Goal: Information Seeking & Learning: Learn about a topic

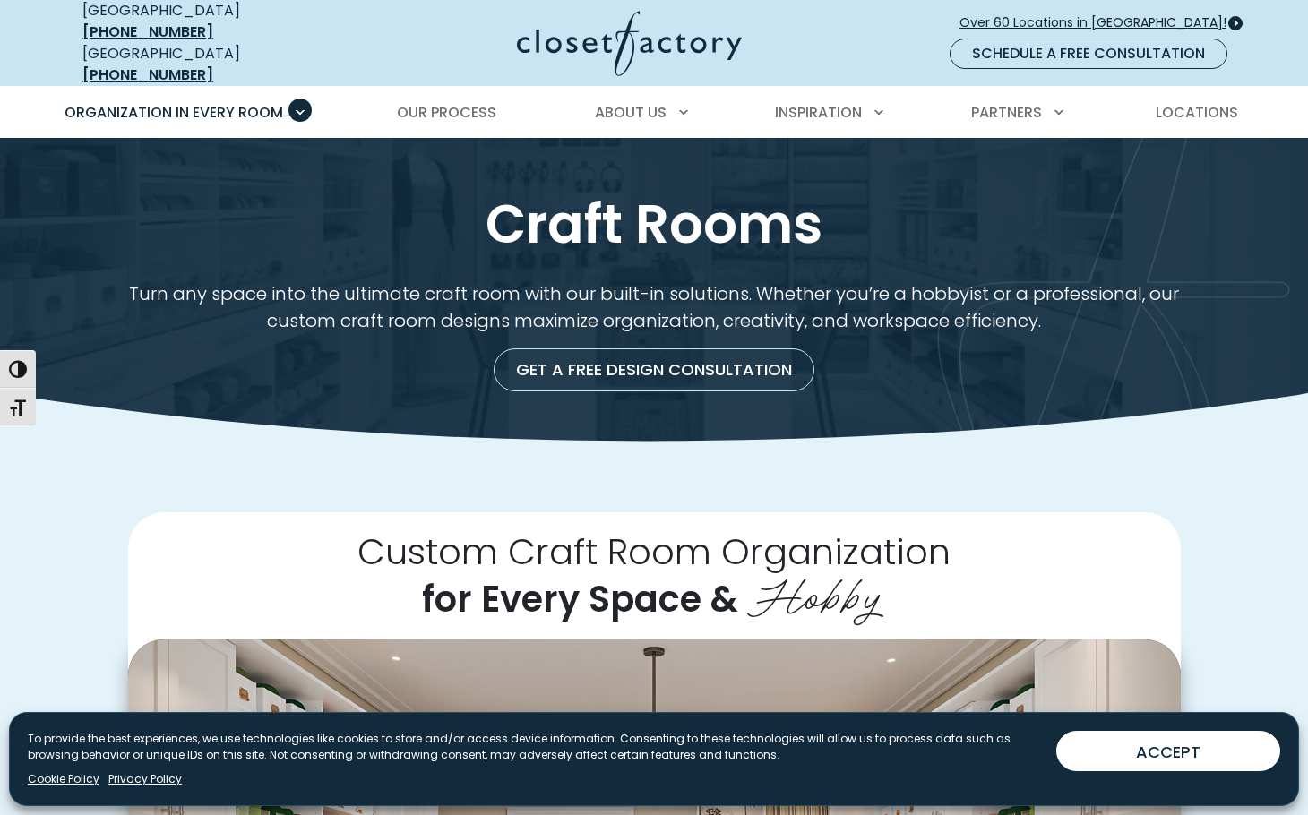
click at [1092, 13] on span "Over 60 Locations in [GEOGRAPHIC_DATA]!" at bounding box center [1100, 22] width 281 height 19
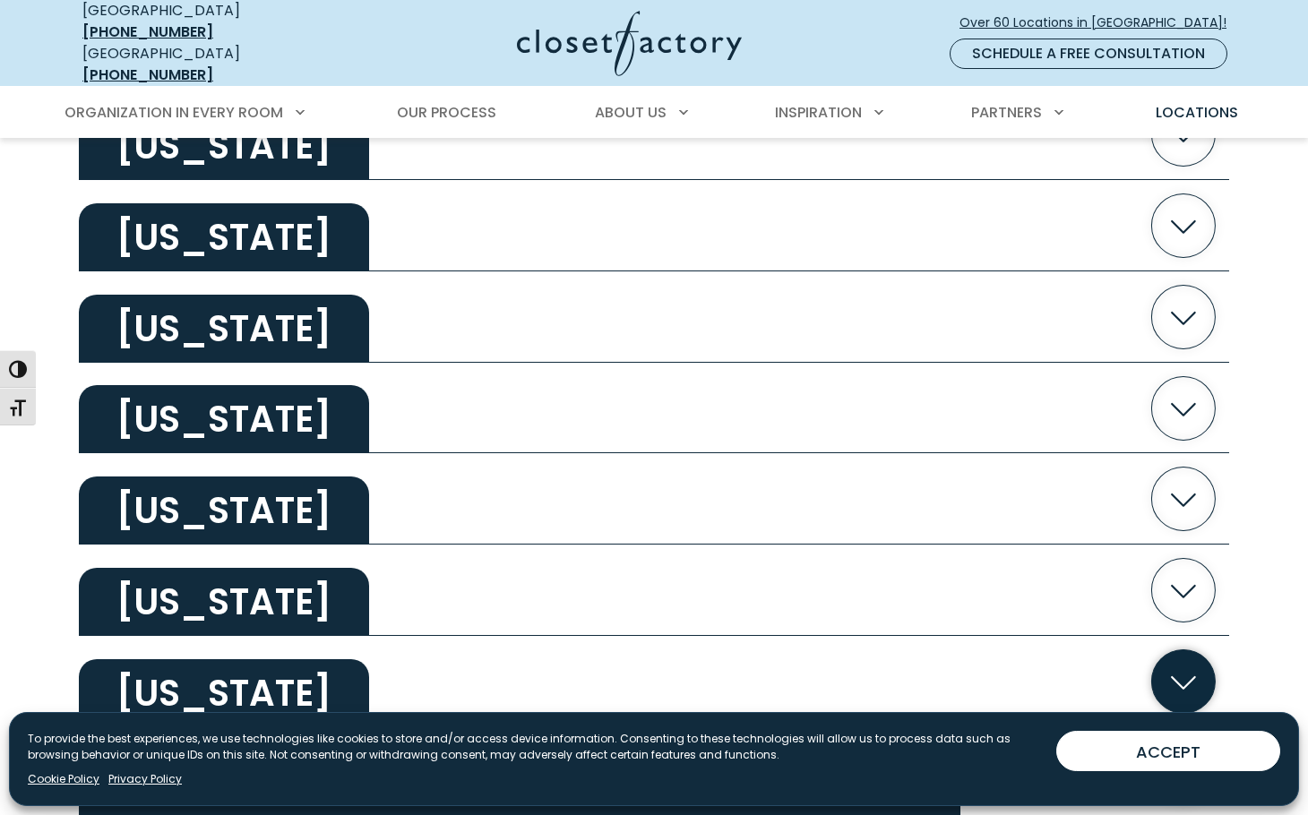
scroll to position [3294, 0]
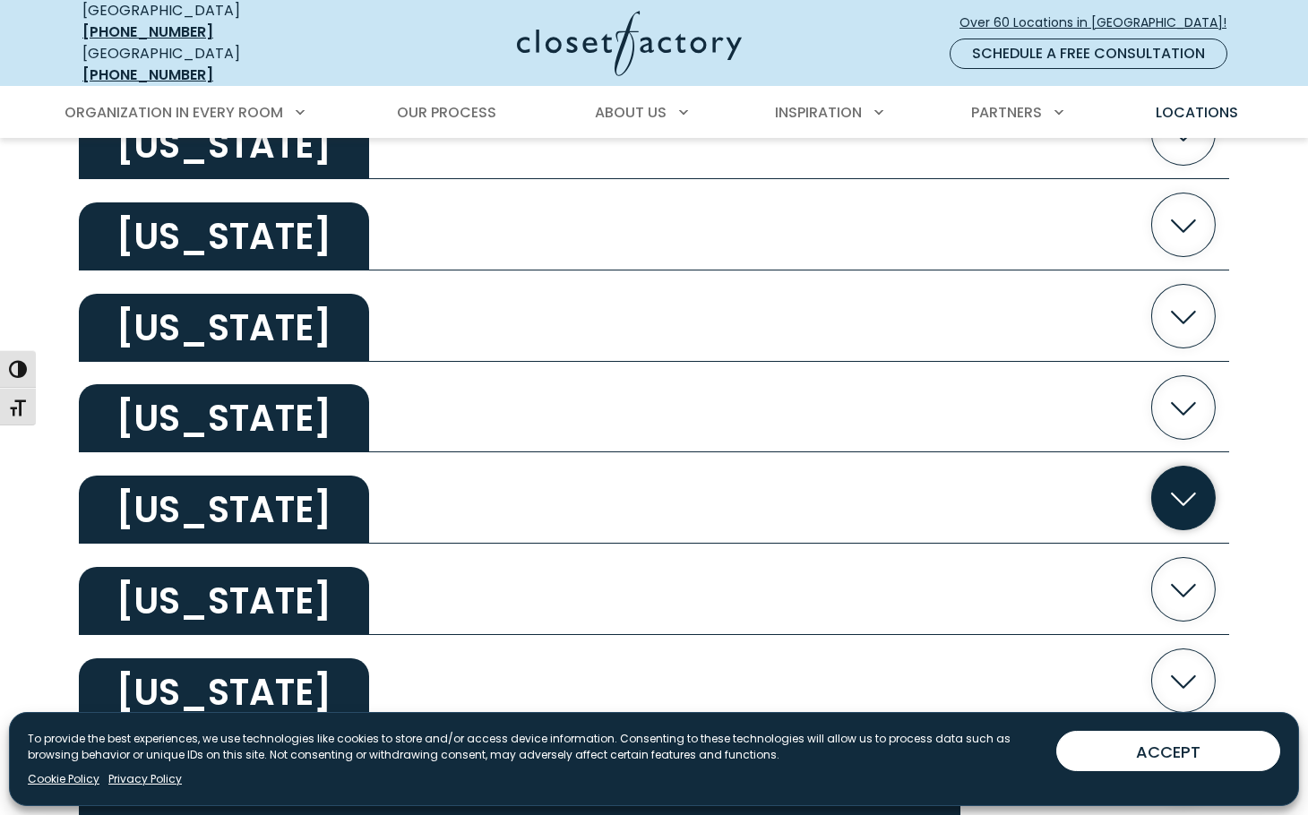
click at [1178, 482] on icon "button" at bounding box center [1184, 499] width 64 height 64
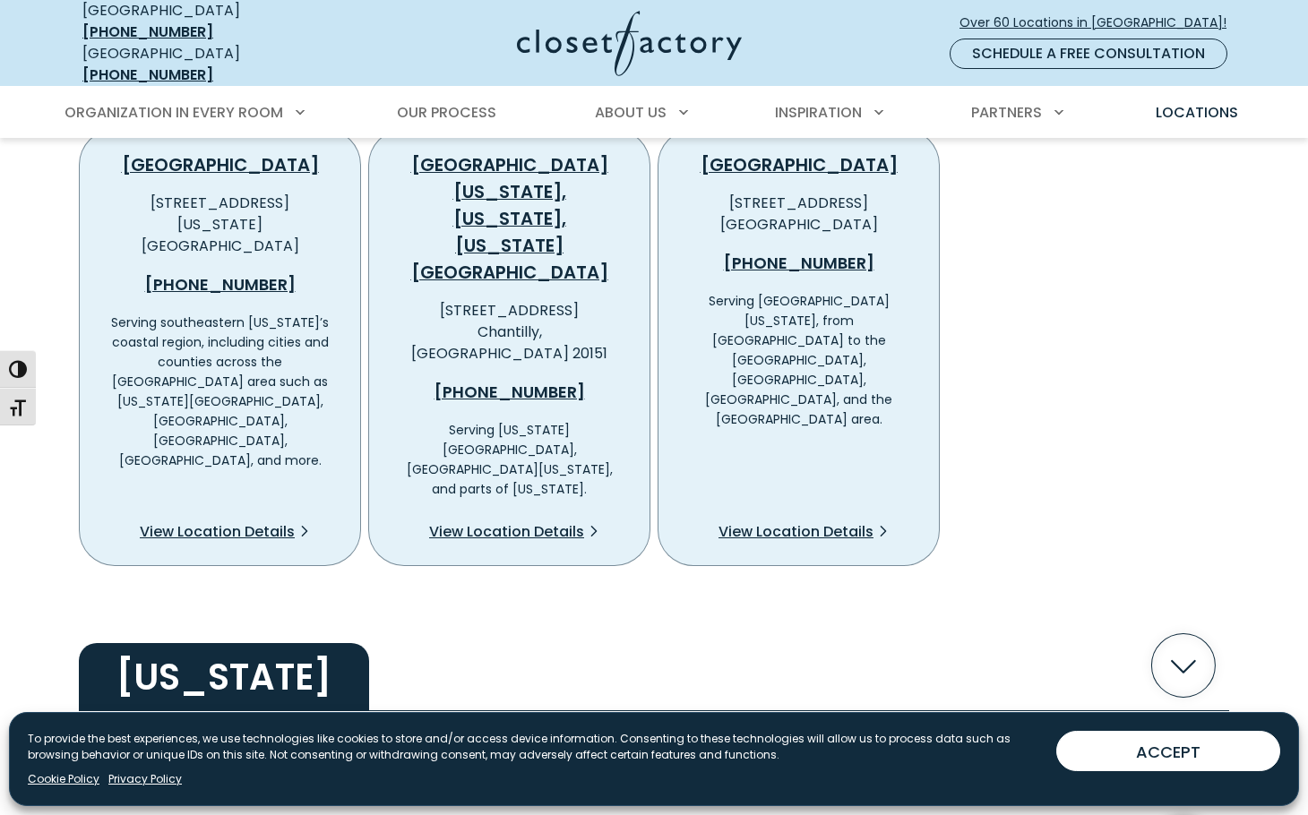
scroll to position [3737, 0]
click at [514, 521] on span "View Location Details" at bounding box center [506, 532] width 155 height 22
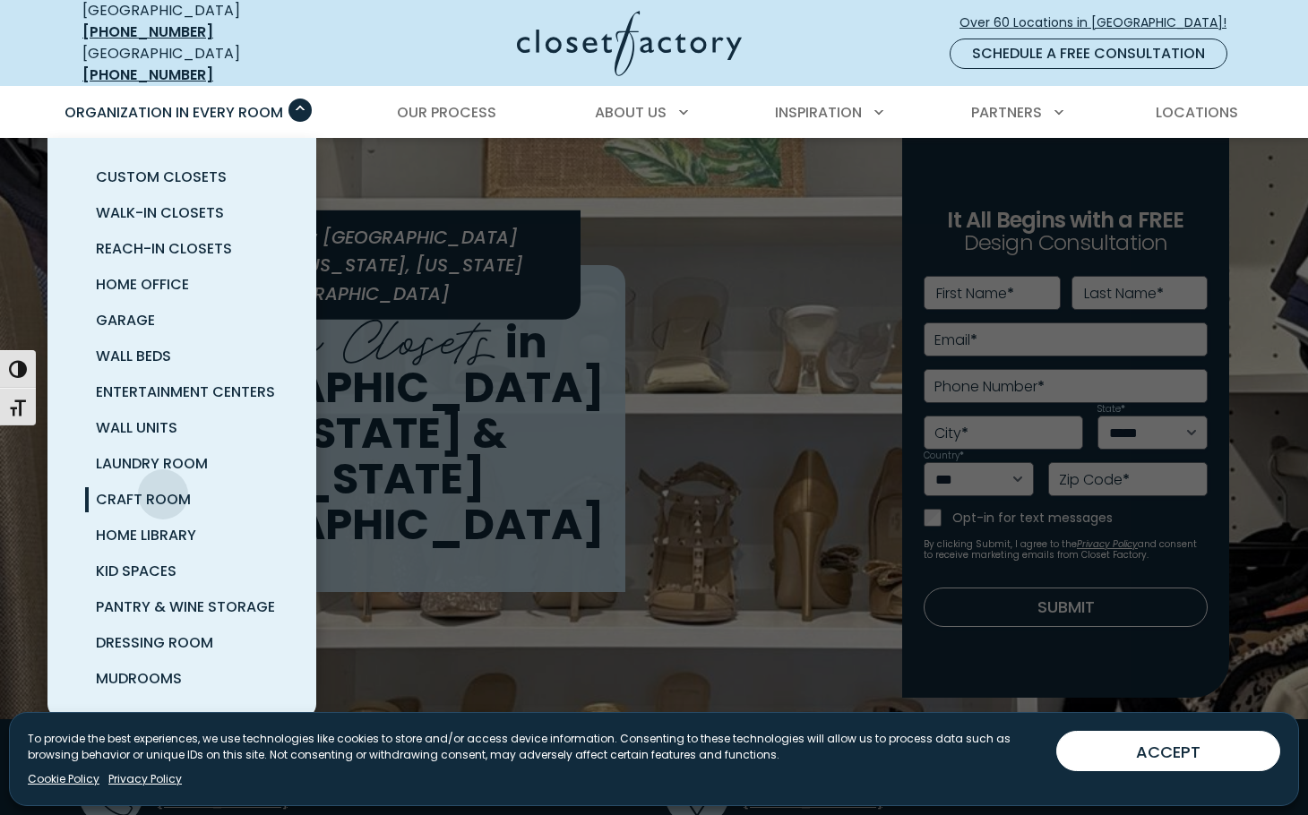
click at [163, 489] on span "Craft Room" at bounding box center [143, 499] width 95 height 21
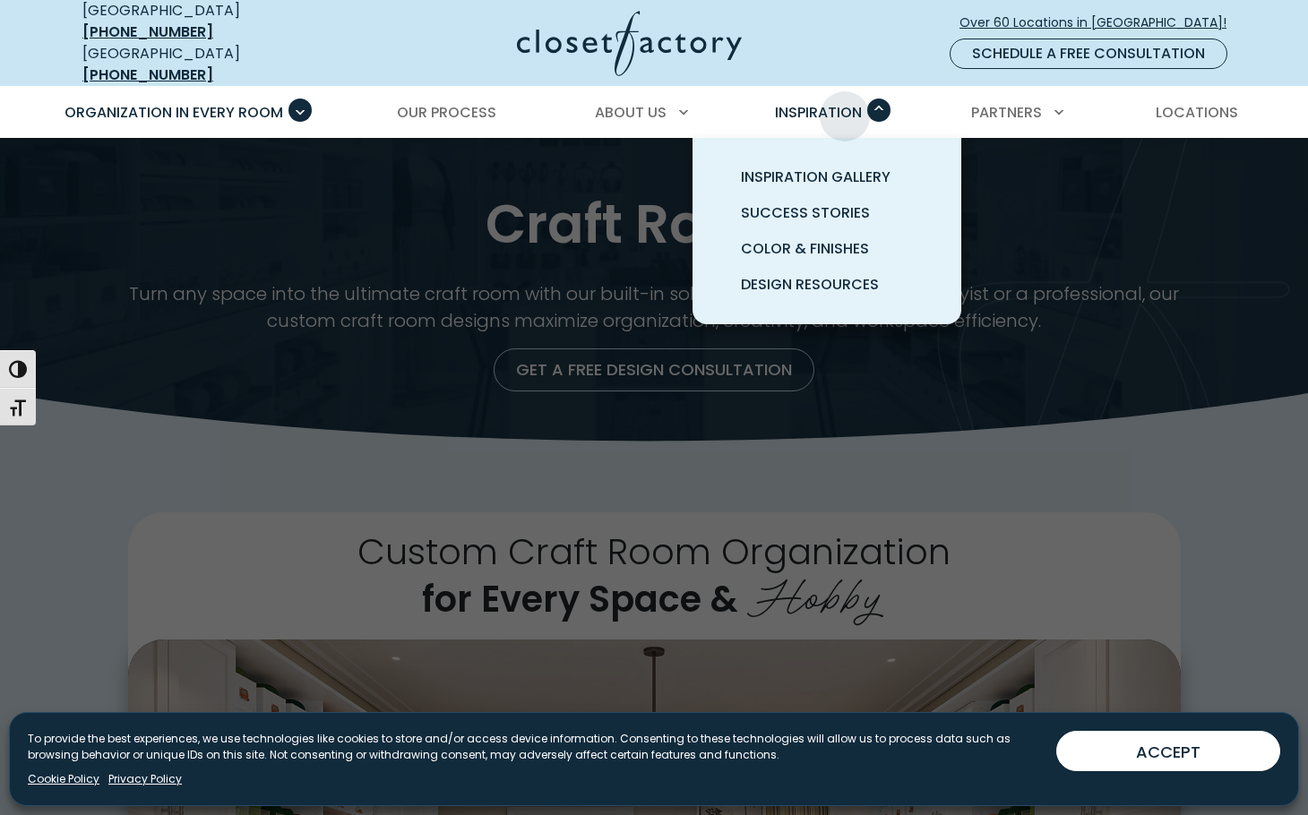
click at [845, 103] on span "Inspiration" at bounding box center [818, 112] width 87 height 21
click at [814, 167] on span "Inspiration Gallery" at bounding box center [816, 177] width 150 height 21
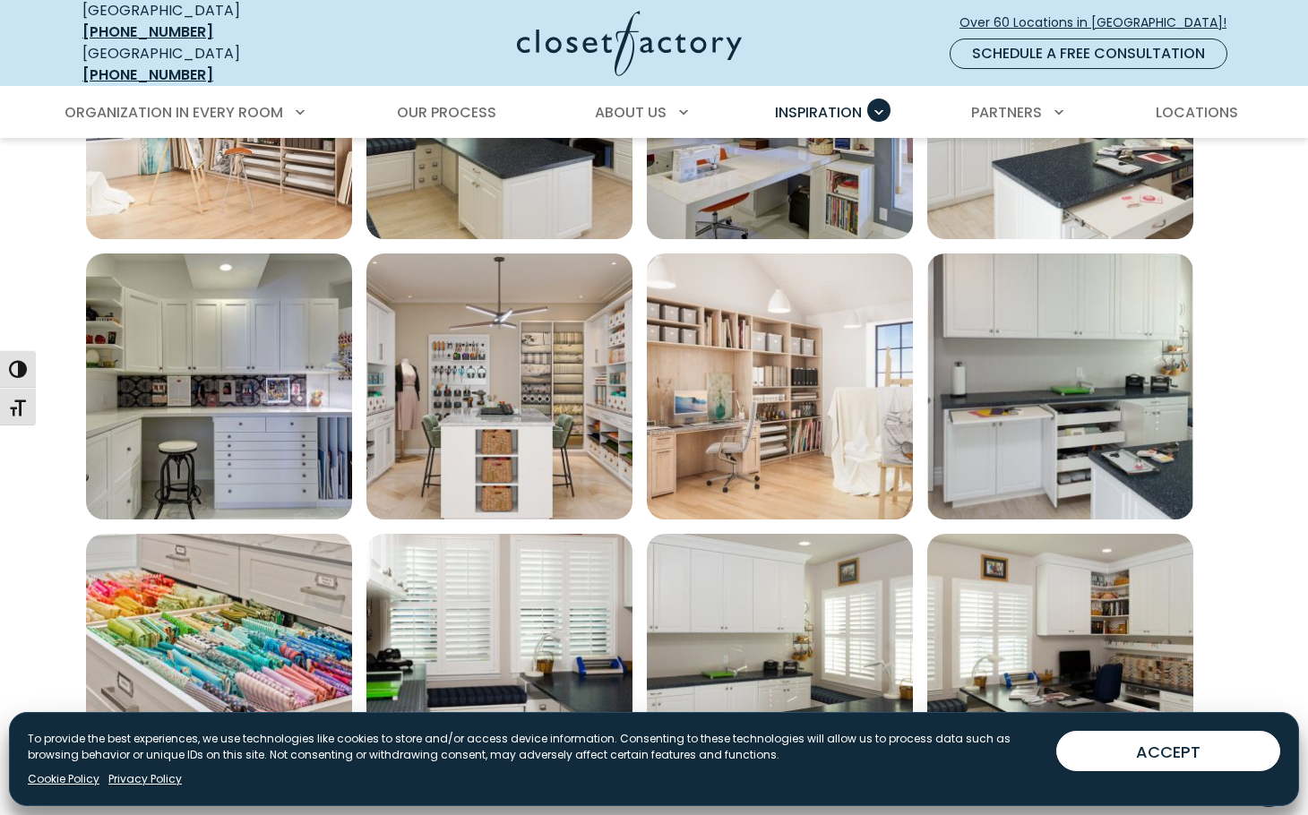
scroll to position [452, 0]
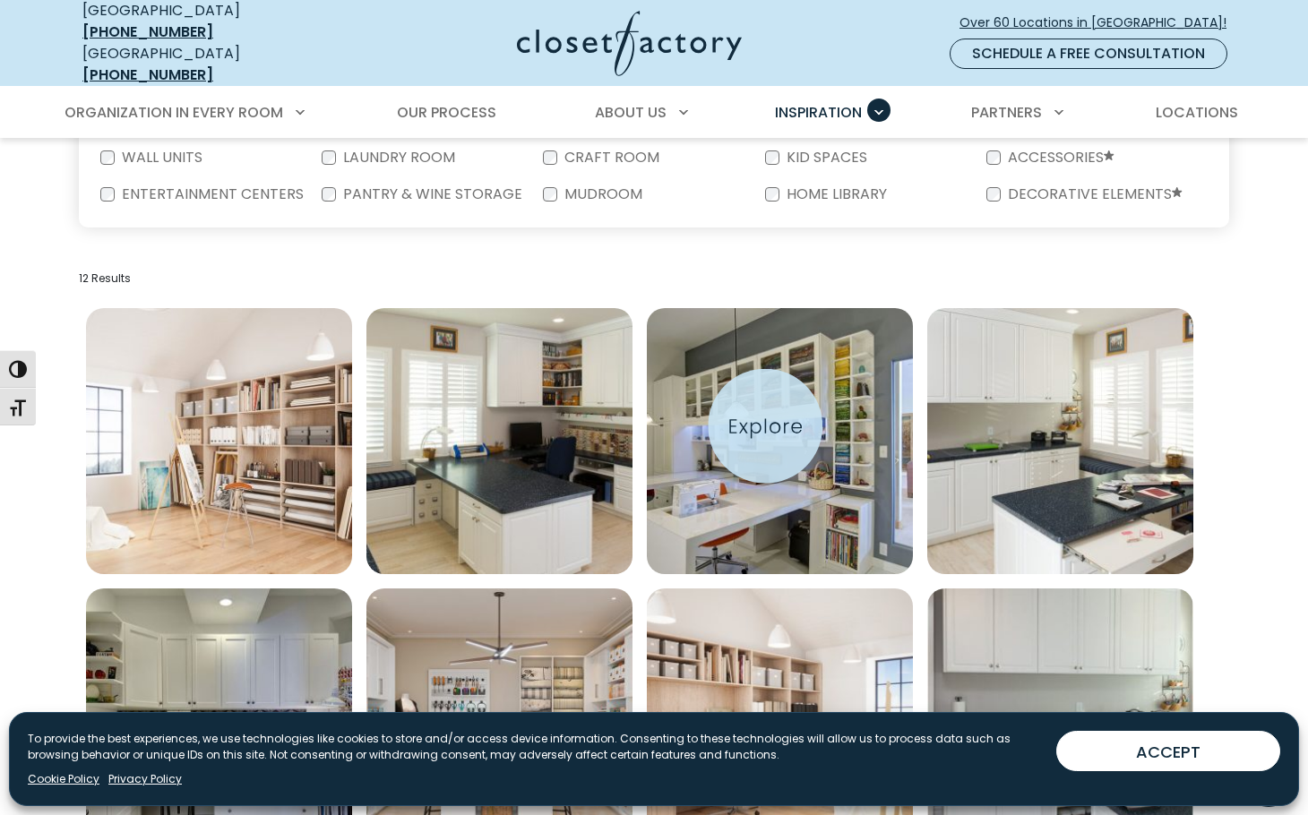
click at [767, 424] on img "Open inspiration gallery to preview enlarged image" at bounding box center [780, 441] width 266 height 266
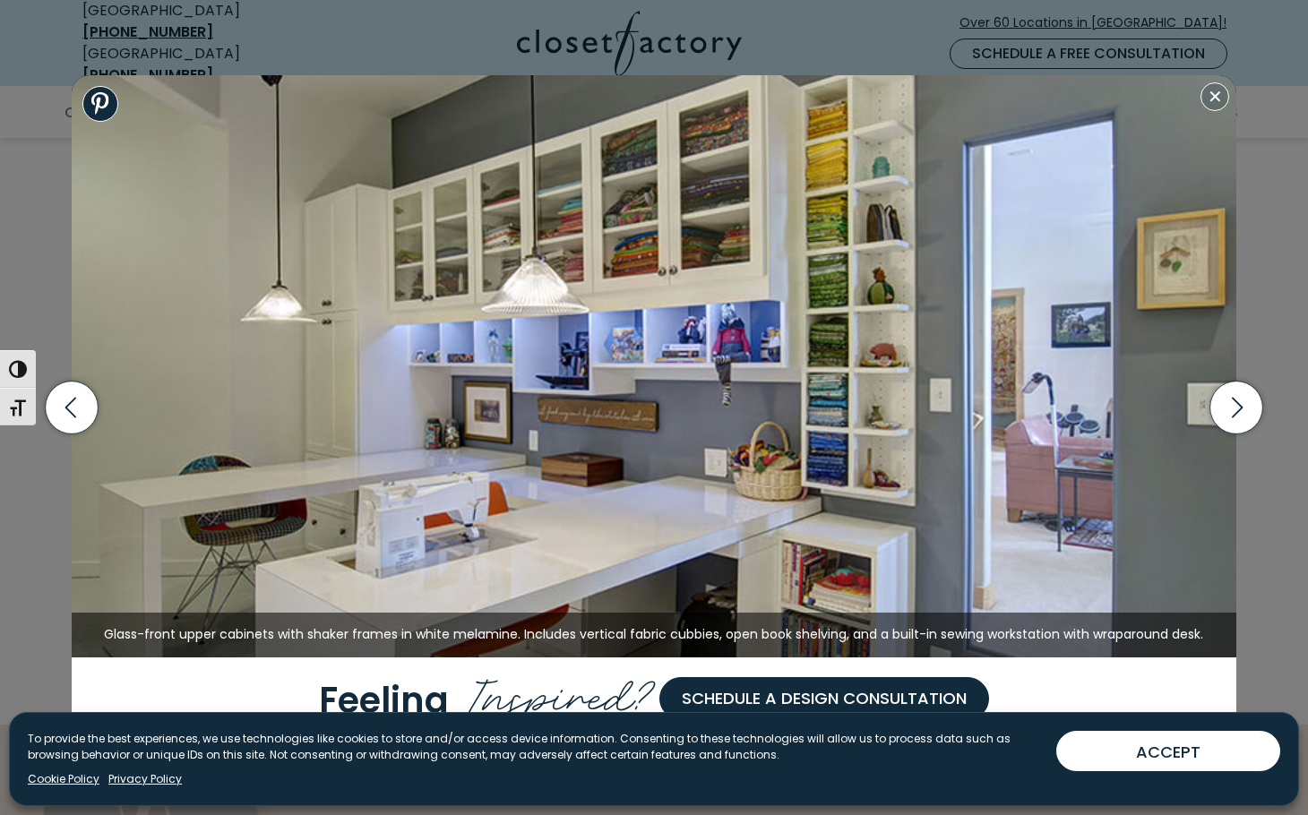
scroll to position [973, 0]
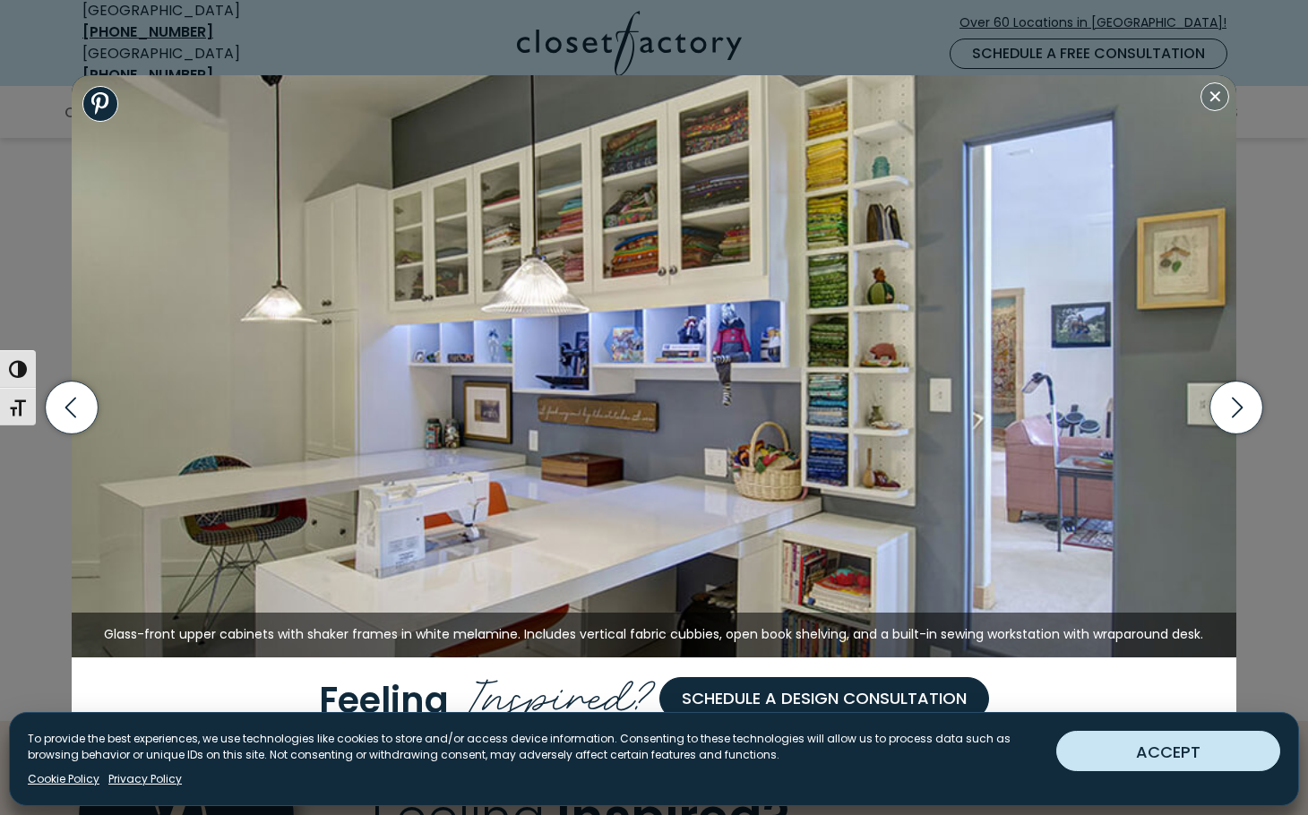
click at [1128, 745] on button "ACCEPT" at bounding box center [1168, 751] width 224 height 40
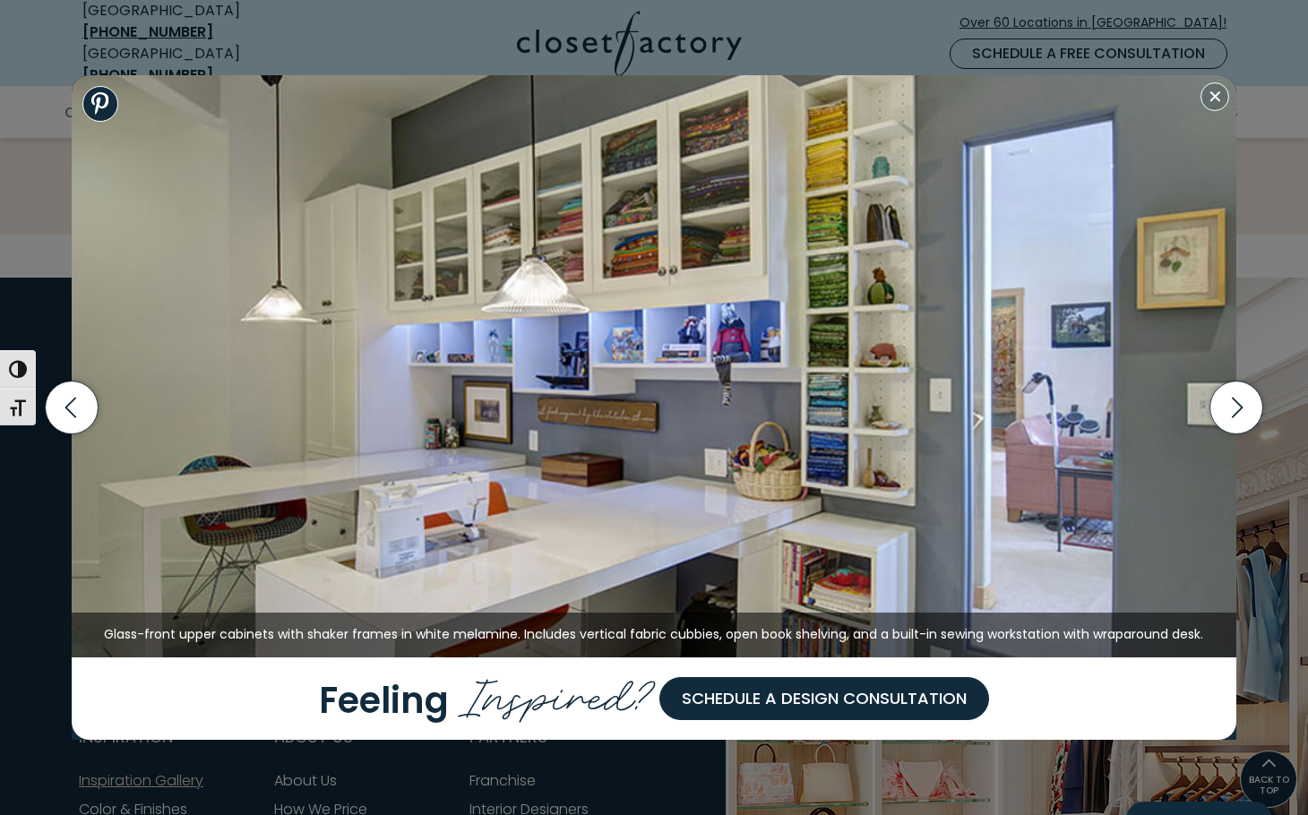
scroll to position [1655, 0]
click at [1241, 416] on icon "button" at bounding box center [1236, 408] width 53 height 53
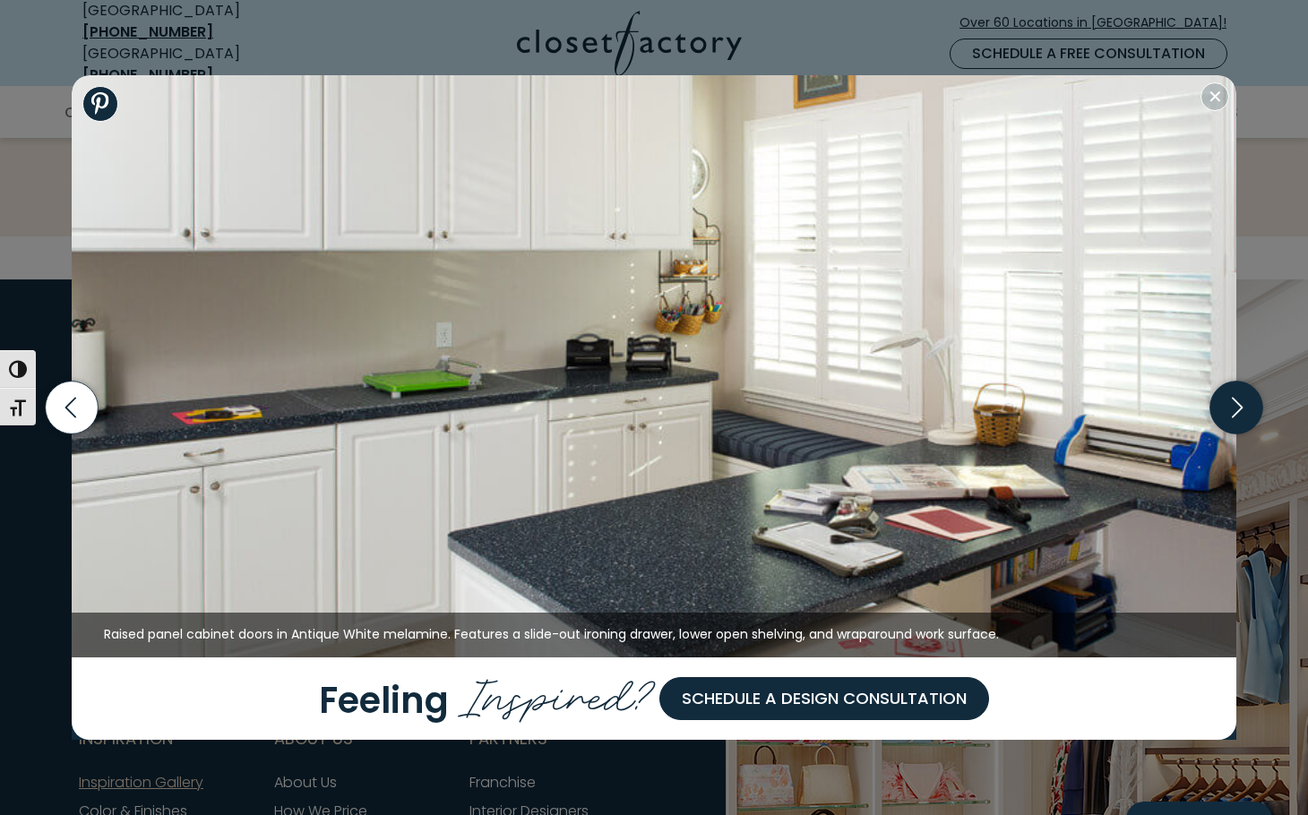
click at [1241, 416] on icon "button" at bounding box center [1236, 408] width 53 height 53
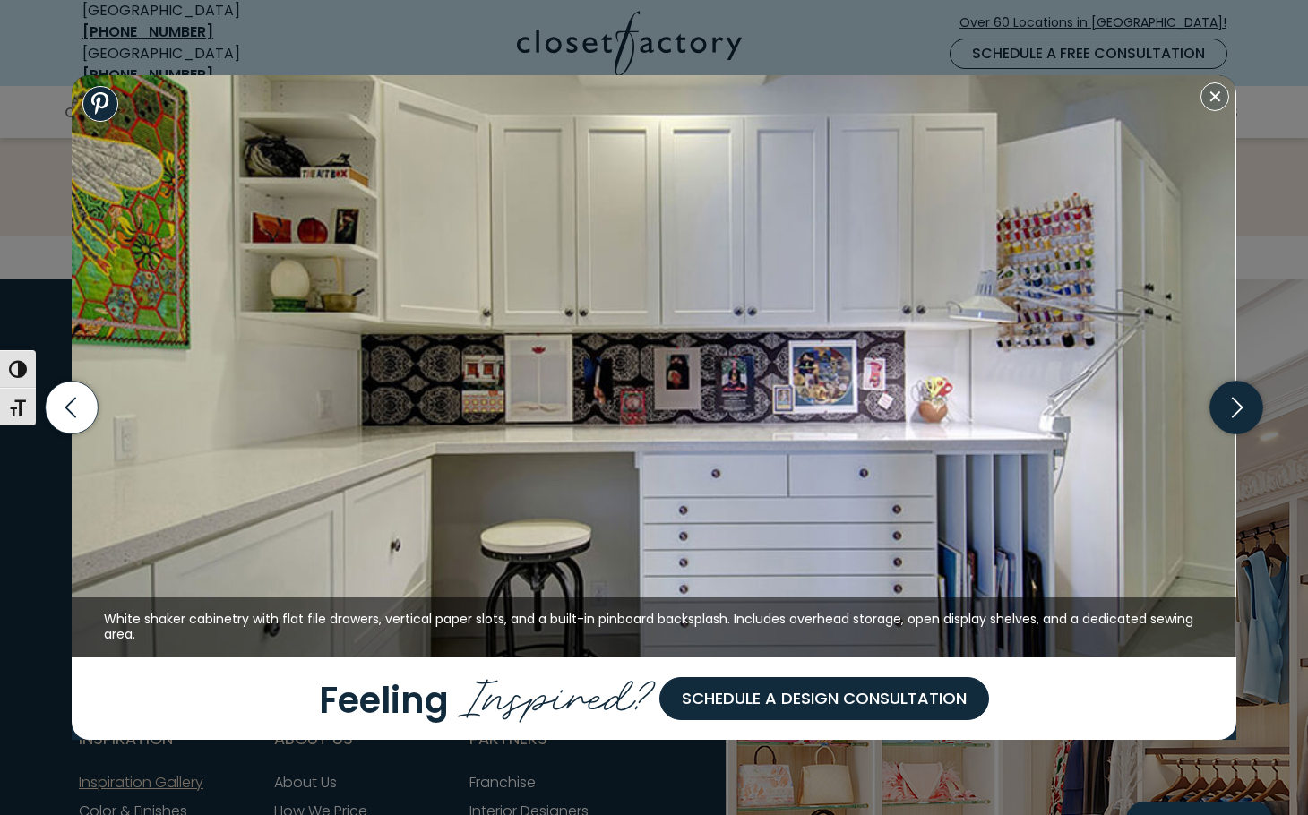
click at [1228, 403] on icon "button" at bounding box center [1236, 408] width 53 height 53
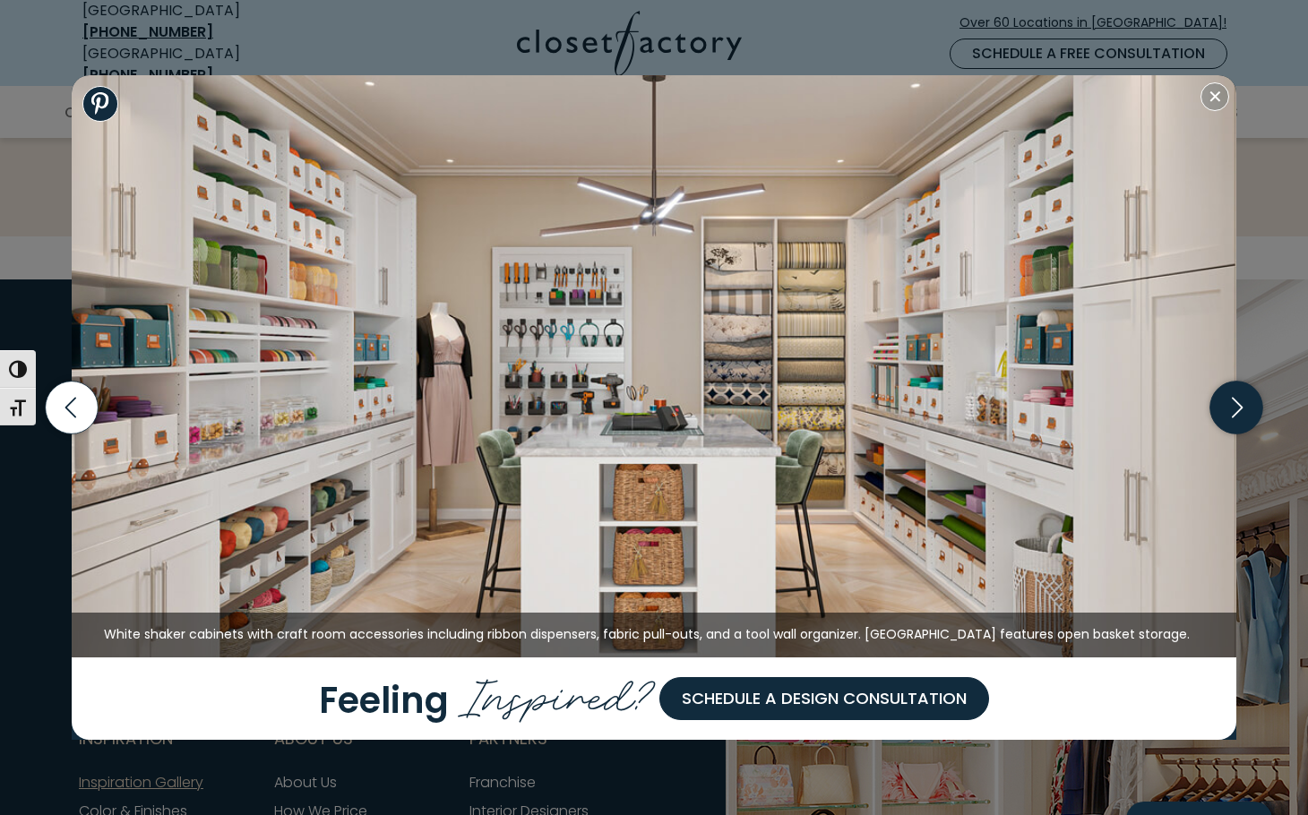
click at [1228, 403] on icon "button" at bounding box center [1236, 408] width 53 height 53
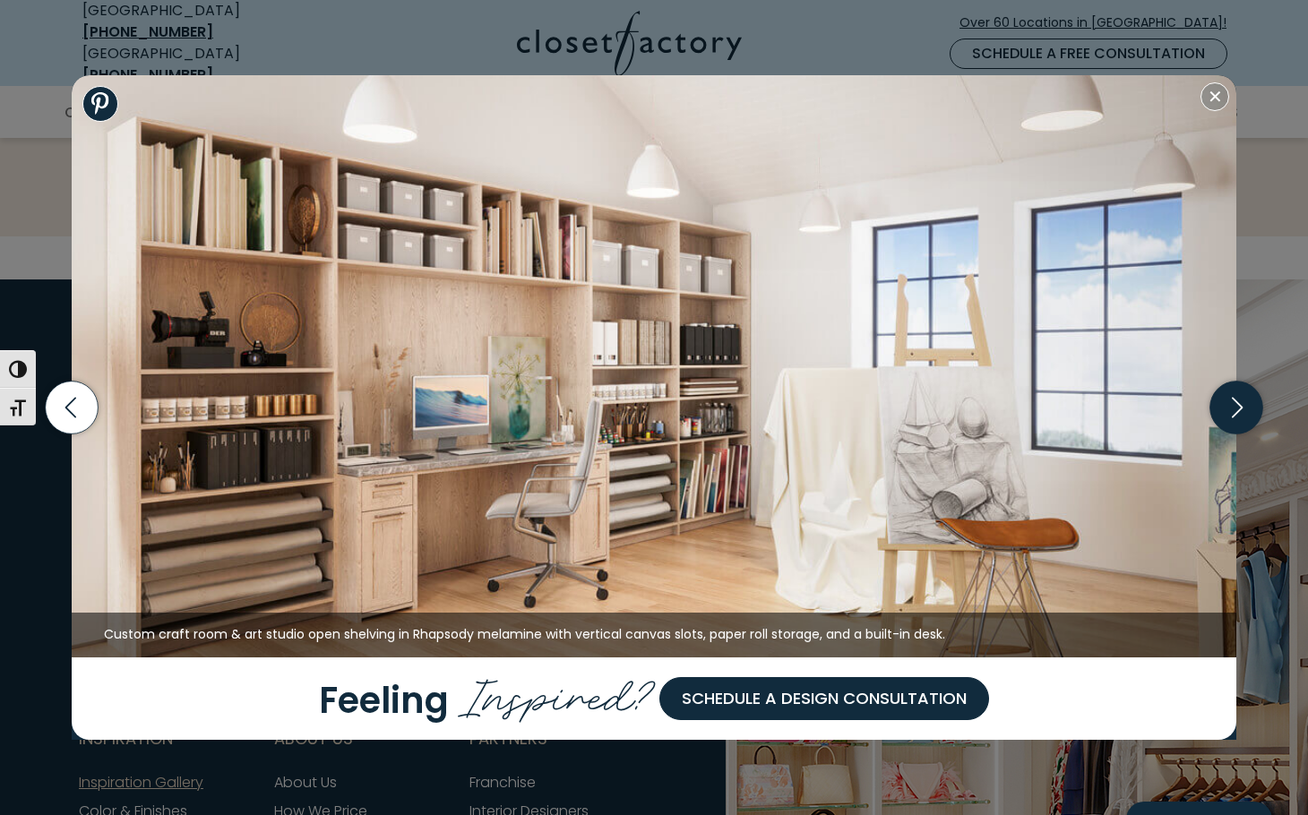
click at [1228, 403] on icon "button" at bounding box center [1236, 408] width 53 height 53
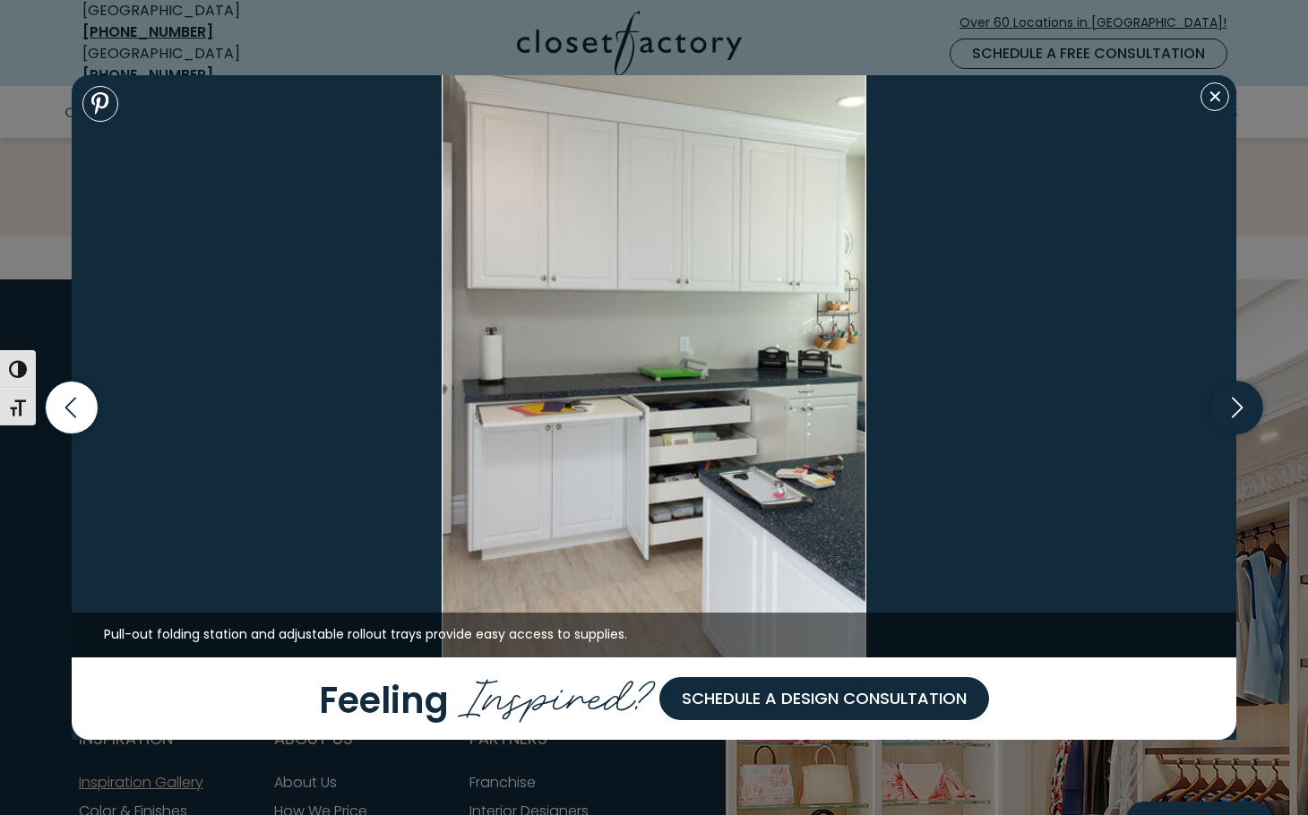
click at [1228, 403] on icon "button" at bounding box center [1236, 408] width 53 height 53
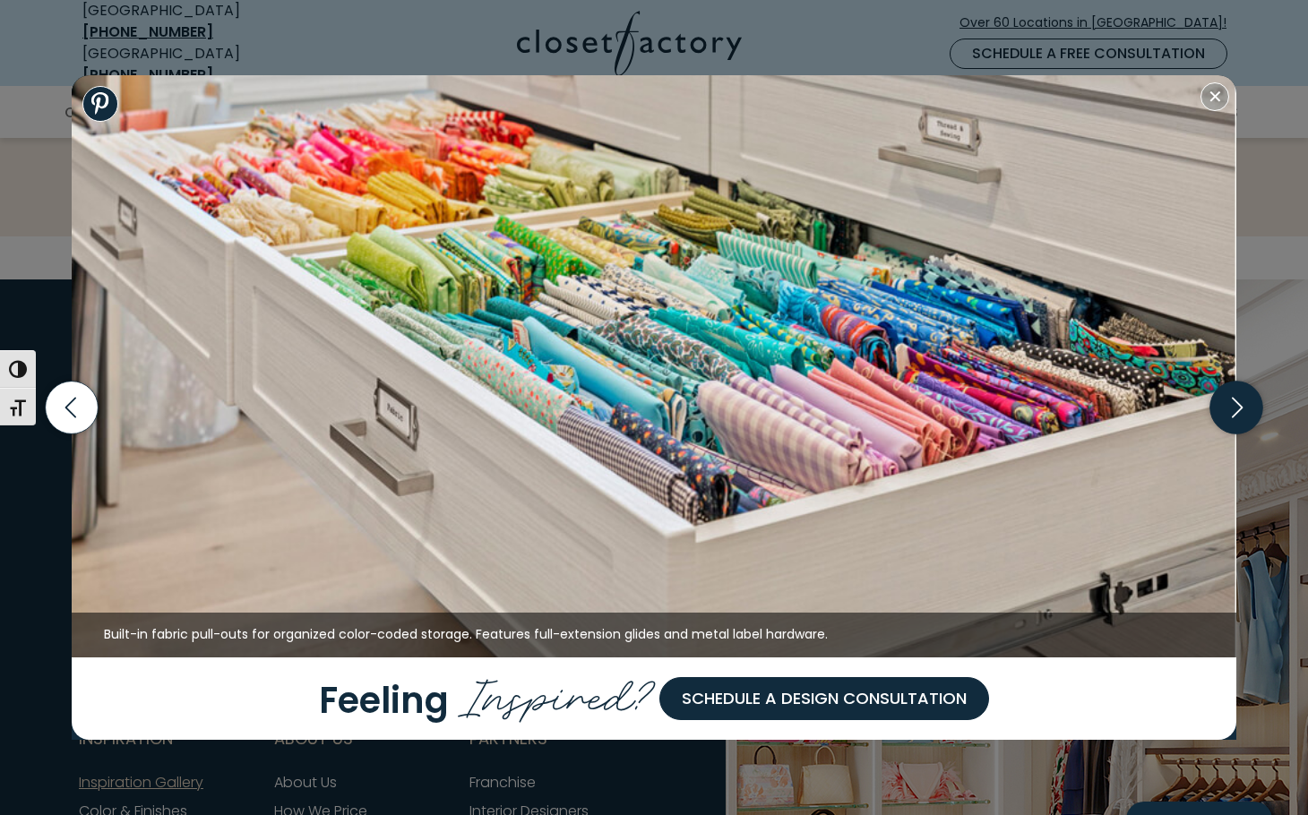
click at [1228, 403] on icon "button" at bounding box center [1236, 408] width 53 height 53
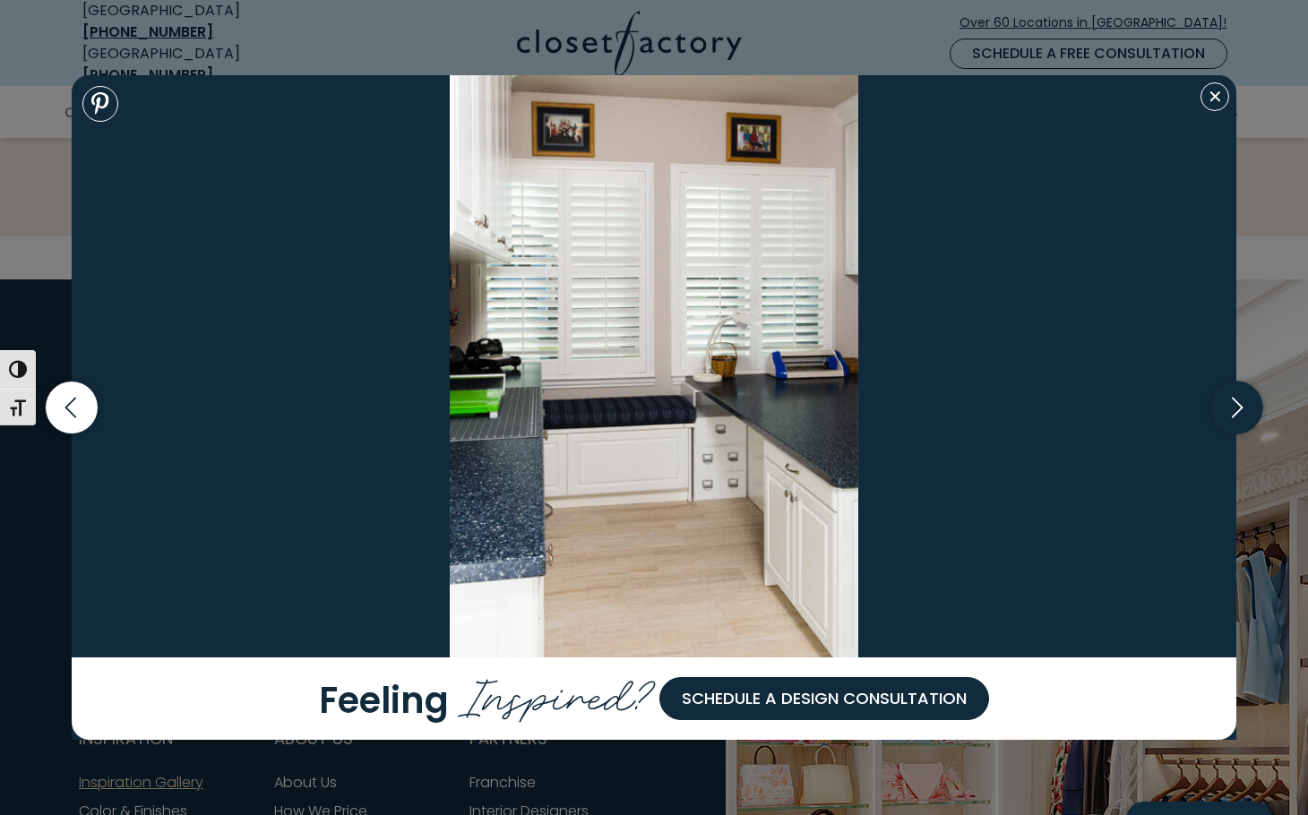
click at [1228, 403] on icon "button" at bounding box center [1236, 408] width 53 height 53
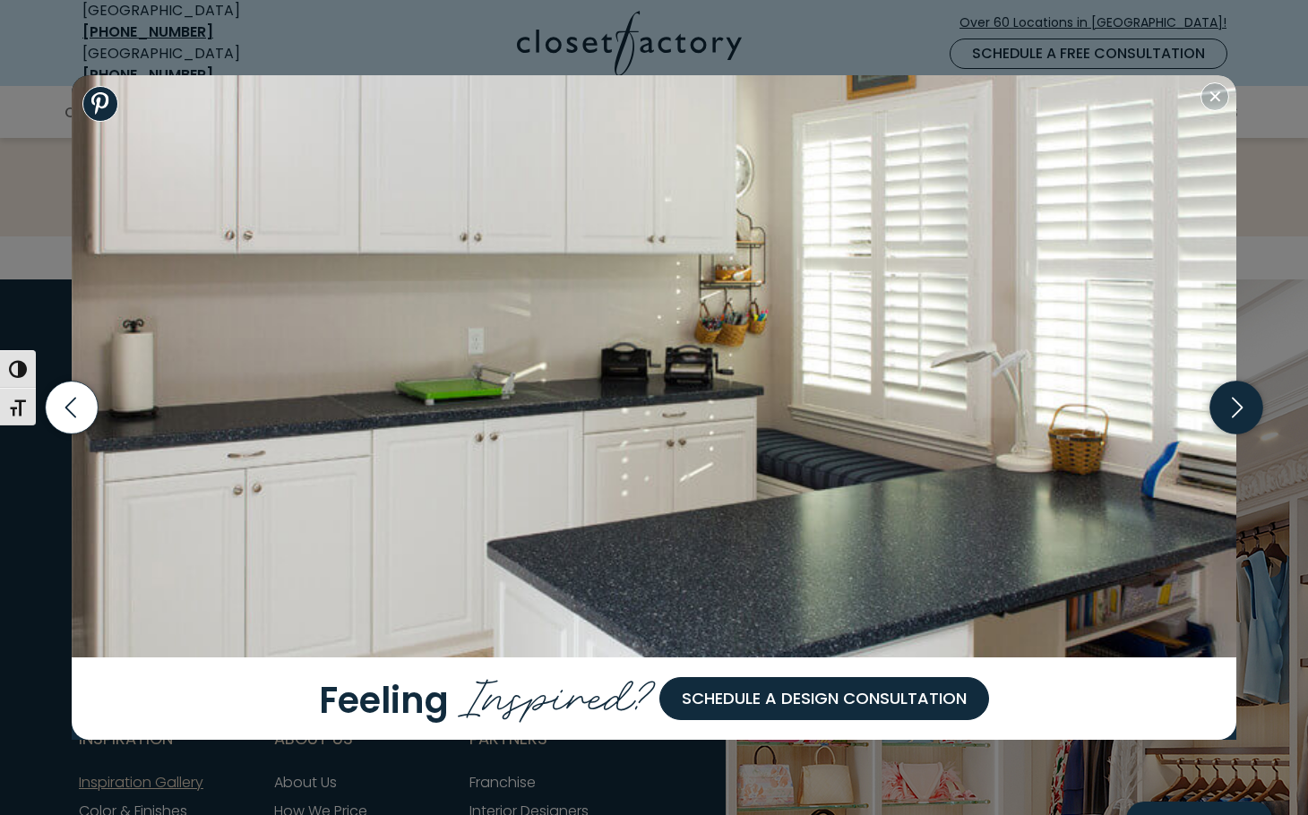
click at [1228, 403] on icon "button" at bounding box center [1236, 408] width 53 height 53
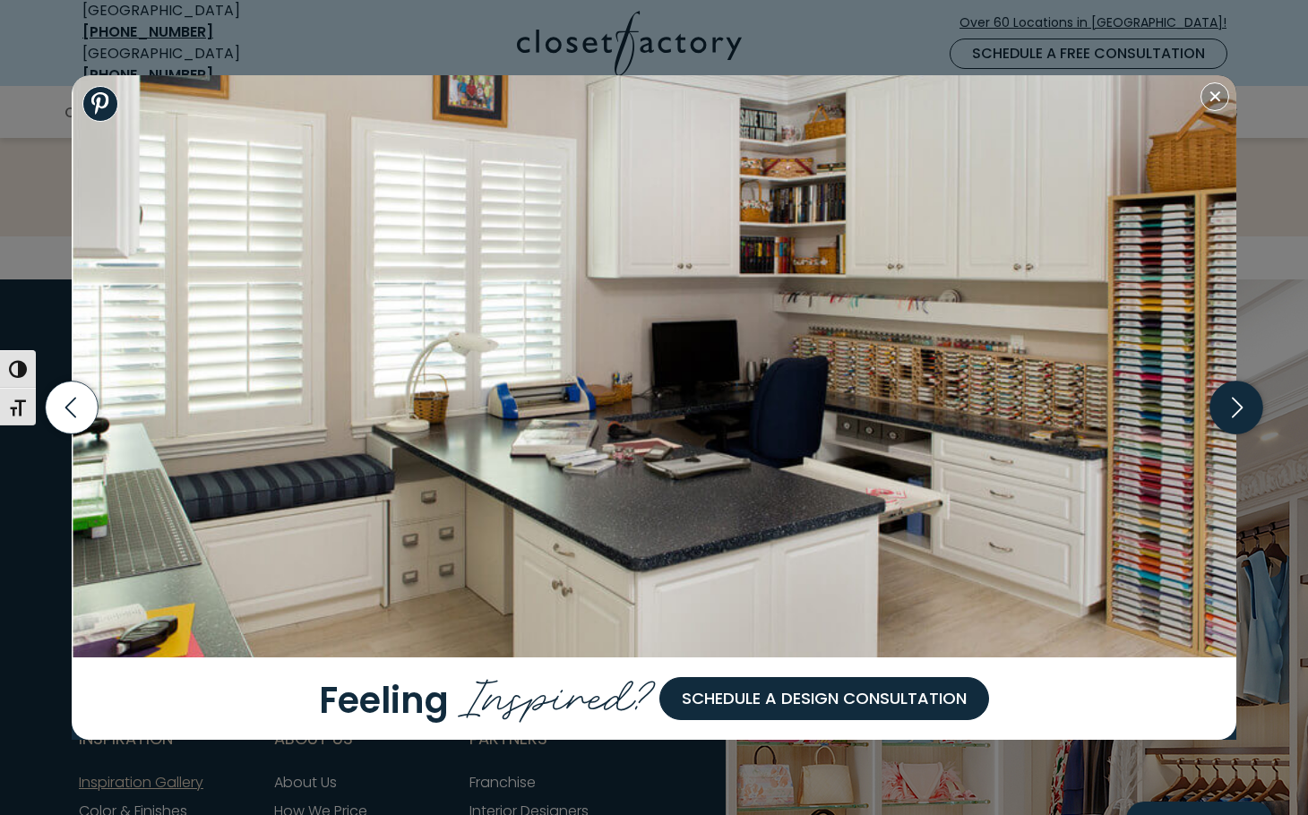
click at [1228, 403] on icon "button" at bounding box center [1236, 408] width 53 height 53
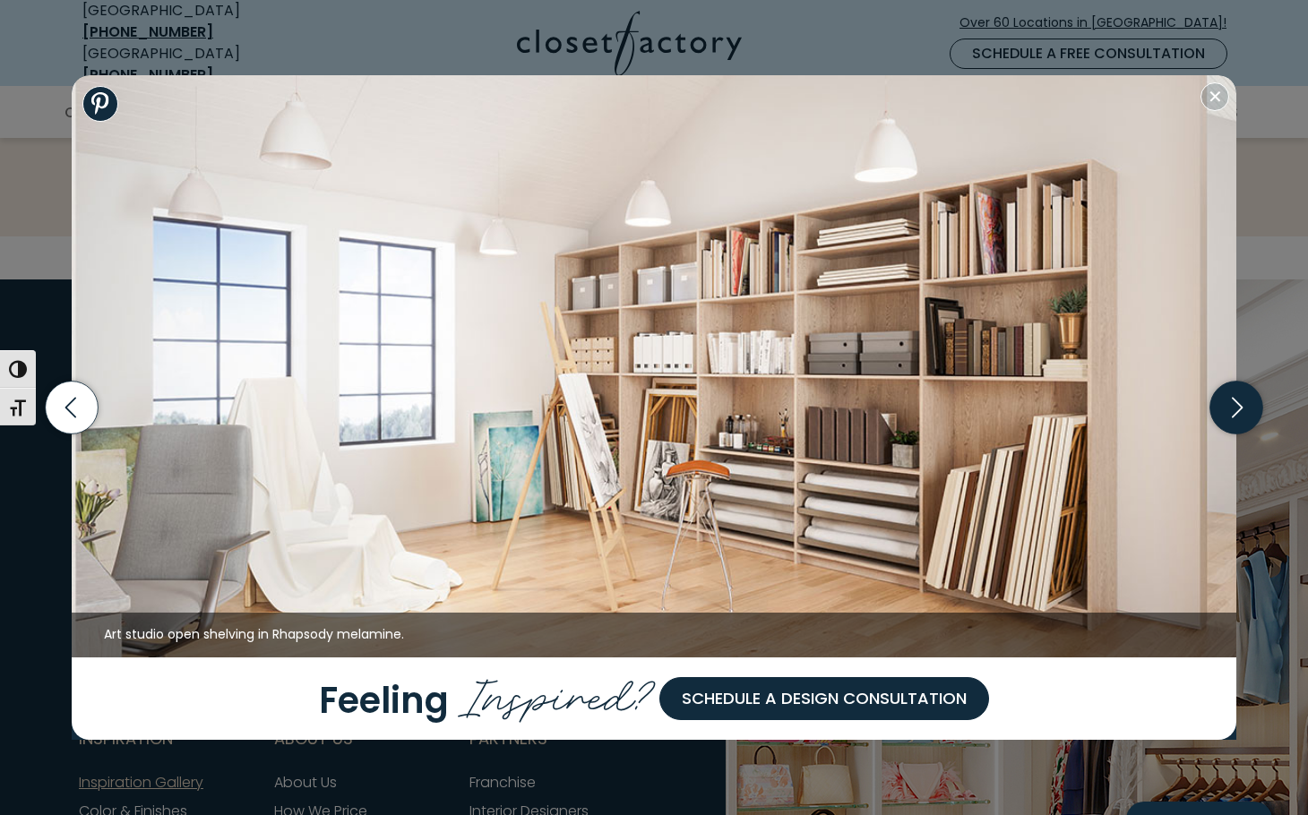
click at [1228, 403] on icon "button" at bounding box center [1236, 408] width 53 height 53
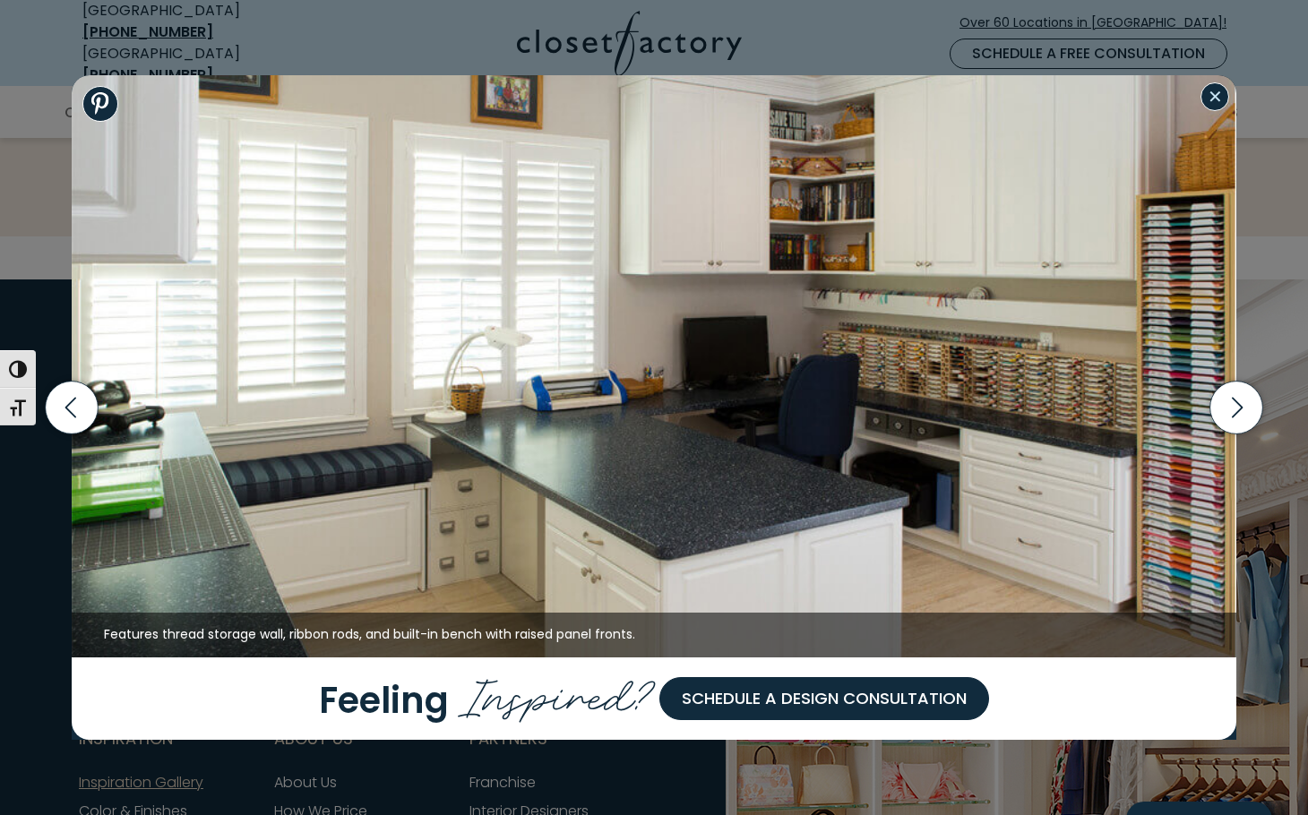
click at [1212, 91] on button "Close modal" at bounding box center [1215, 96] width 29 height 29
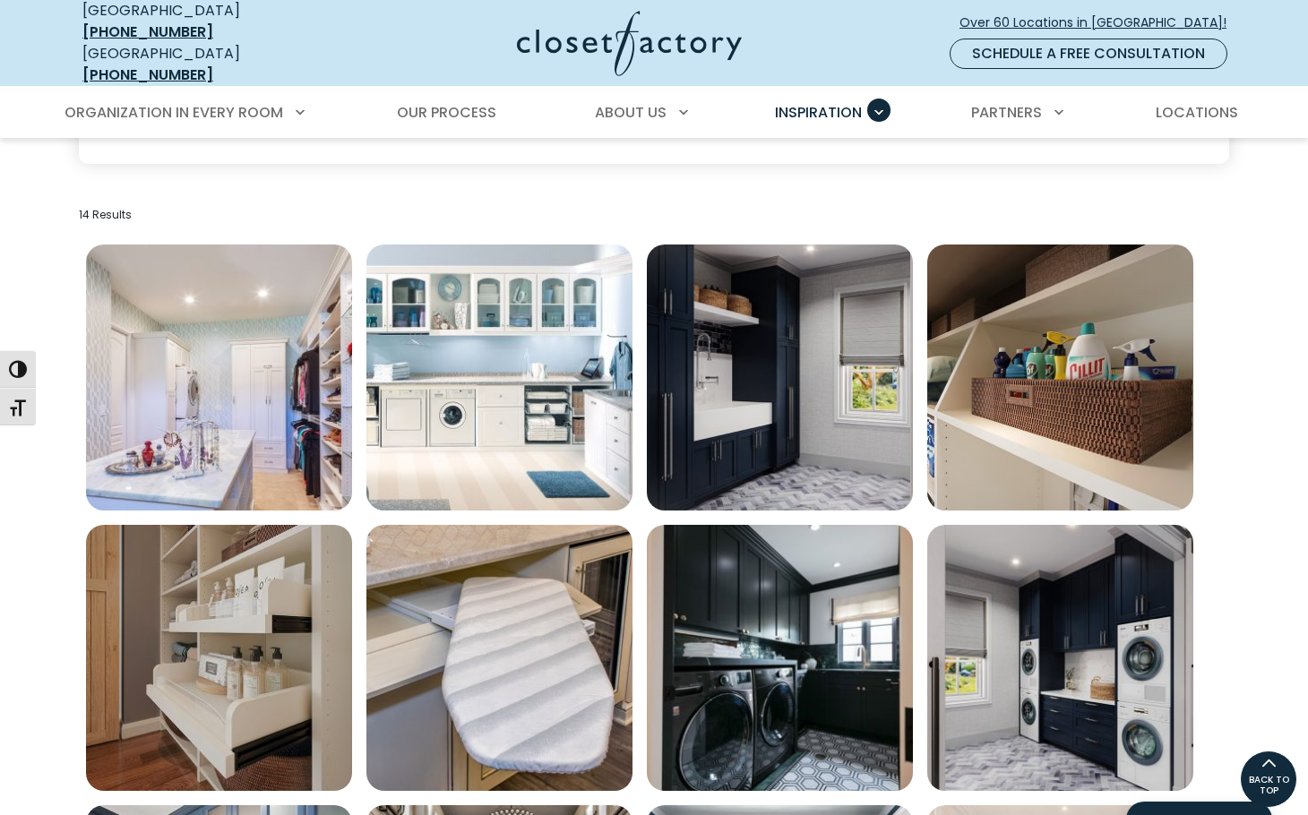
scroll to position [288, 0]
